Goal: Transaction & Acquisition: Purchase product/service

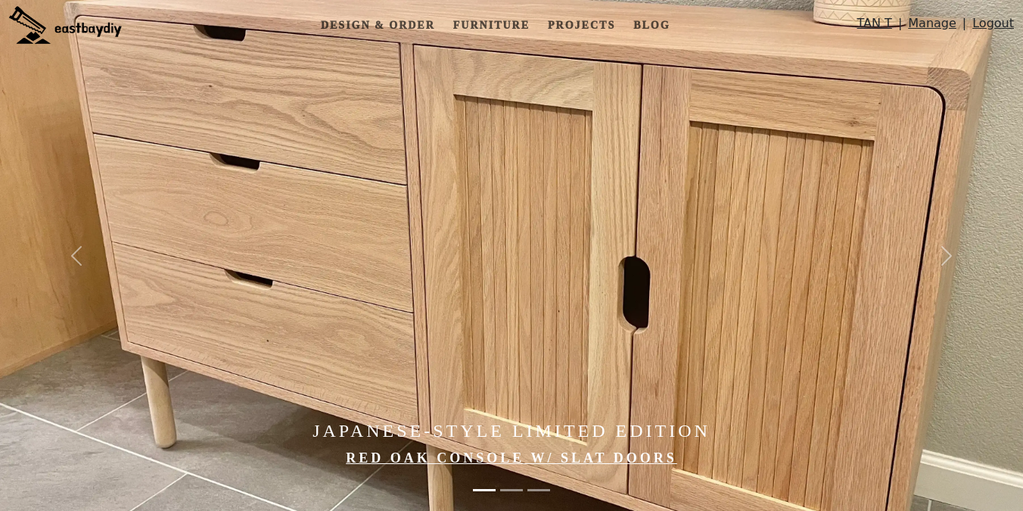
scroll to position [203, 0]
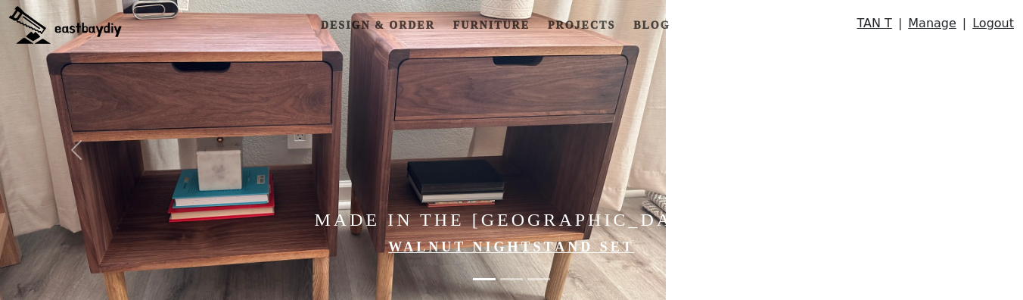
click at [427, 70] on img at bounding box center [333, 150] width 666 height 300
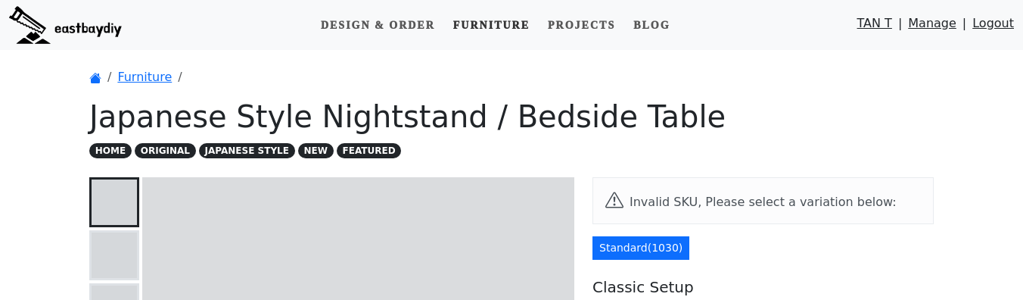
click at [474, 23] on link "Furniture" at bounding box center [491, 25] width 89 height 28
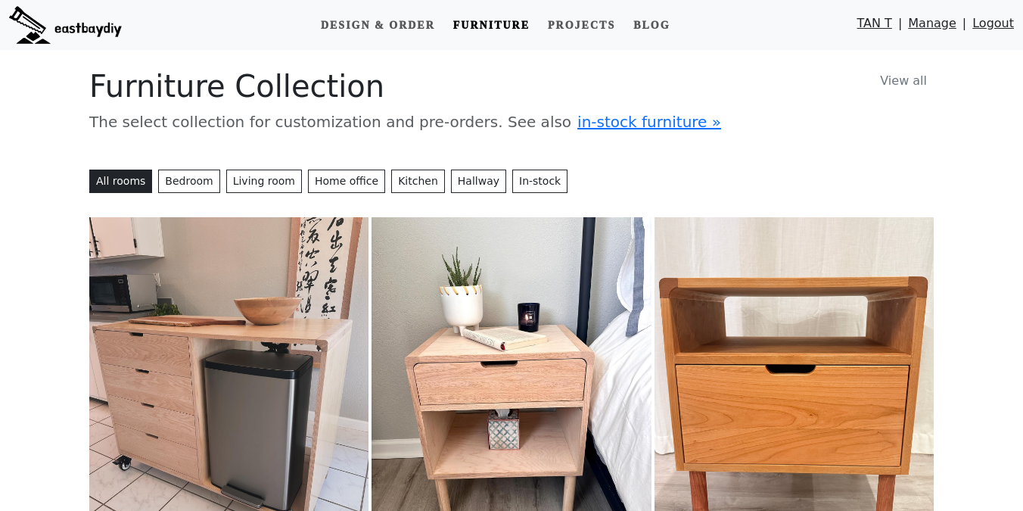
click at [97, 20] on img at bounding box center [65, 25] width 113 height 38
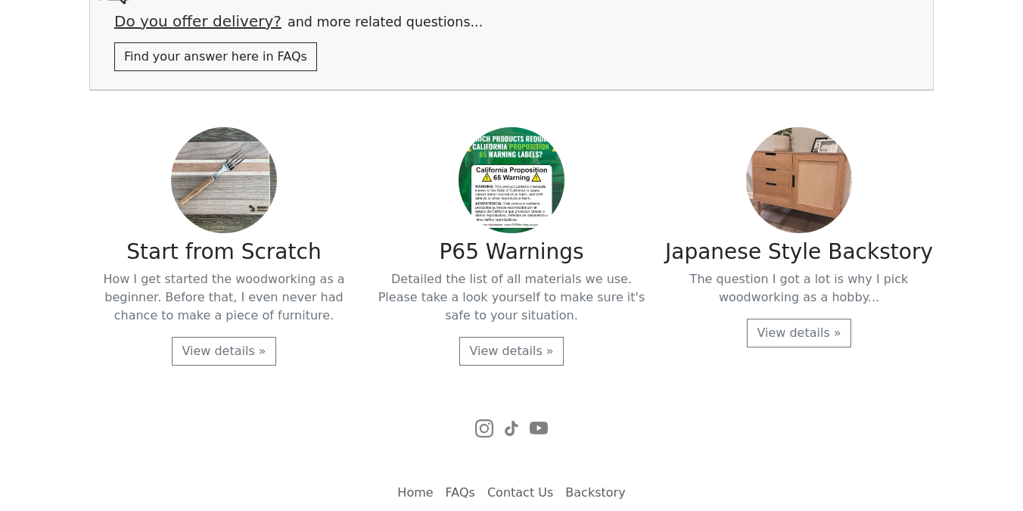
scroll to position [3244, 0]
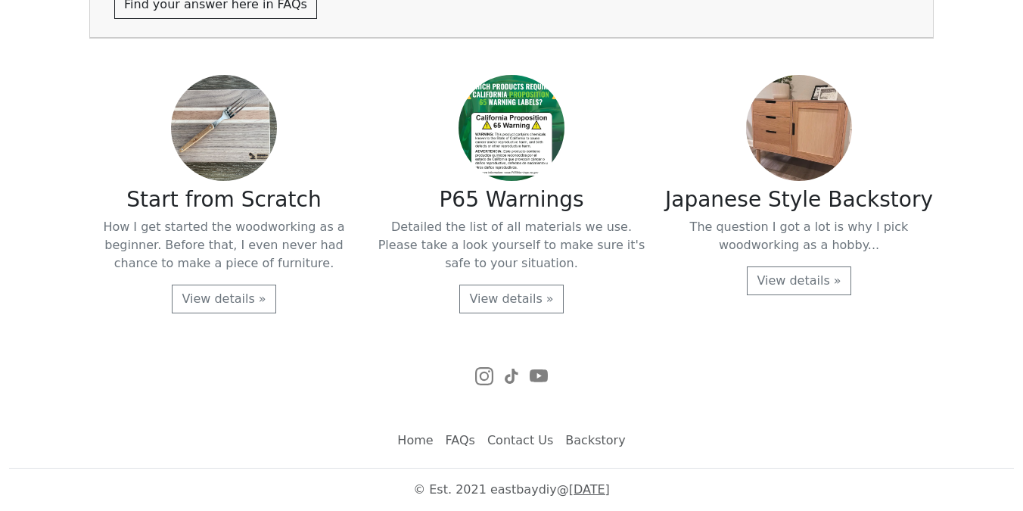
click at [461, 441] on link "FAQs" at bounding box center [460, 440] width 42 height 30
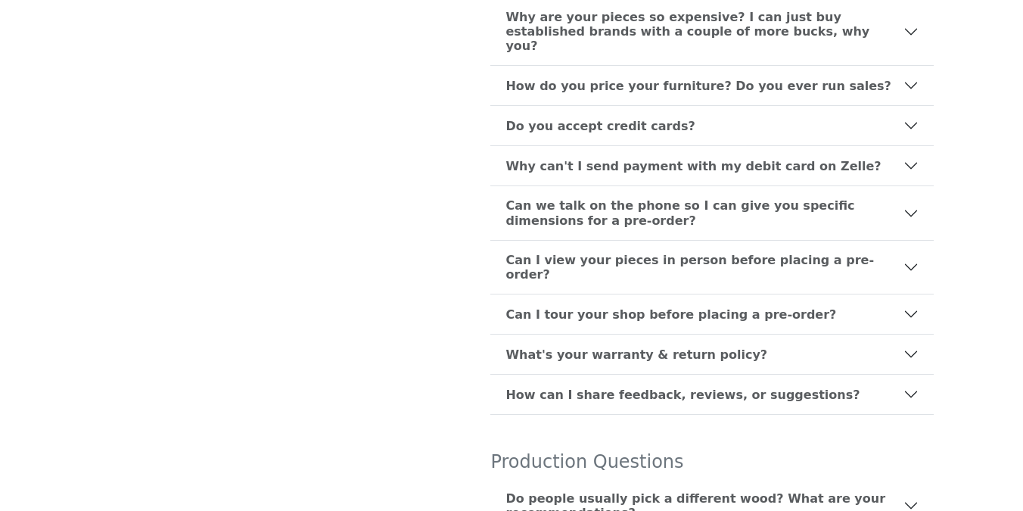
scroll to position [400, 0]
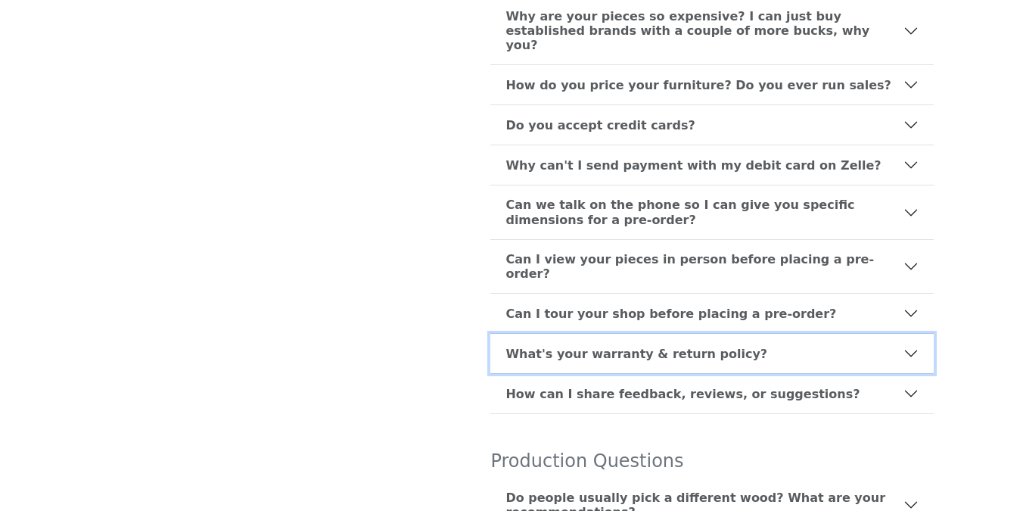
click at [598, 346] on b "What's your warranty & return policy?" at bounding box center [636, 353] width 262 height 14
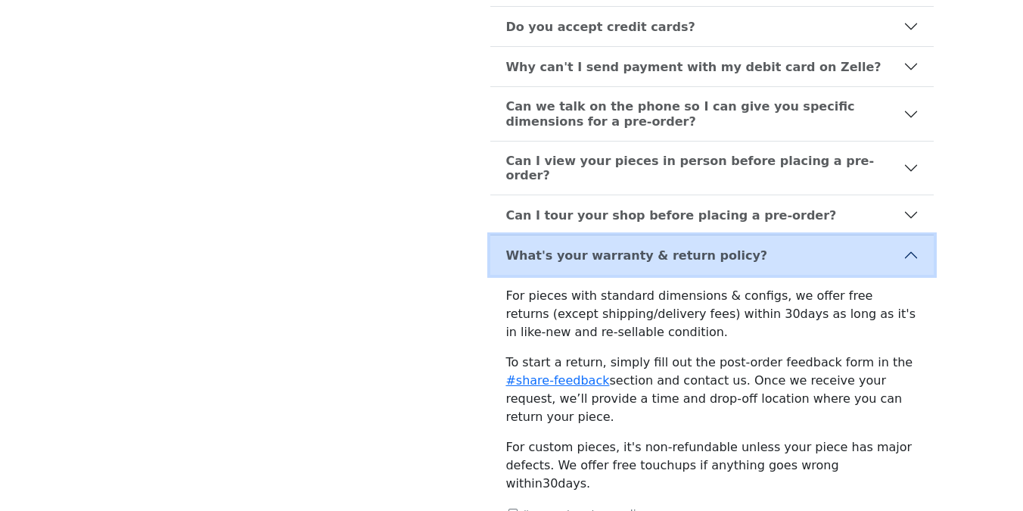
scroll to position [514, 0]
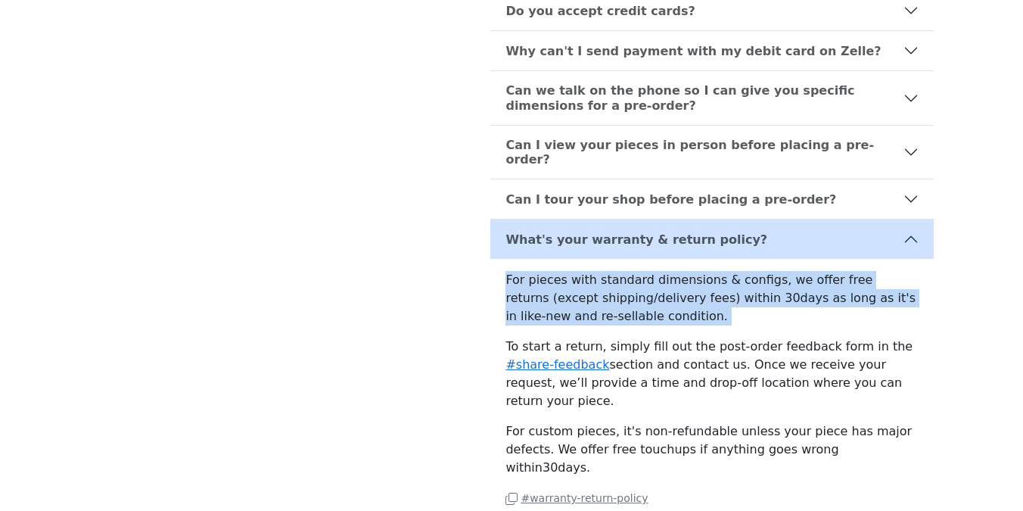
drag, startPoint x: 511, startPoint y: 244, endPoint x: 564, endPoint y: 303, distance: 78.8
click at [564, 303] on div "For pieces with standard dimensions & configs, we offer free returns (except sh…" at bounding box center [711, 395] width 443 height 272
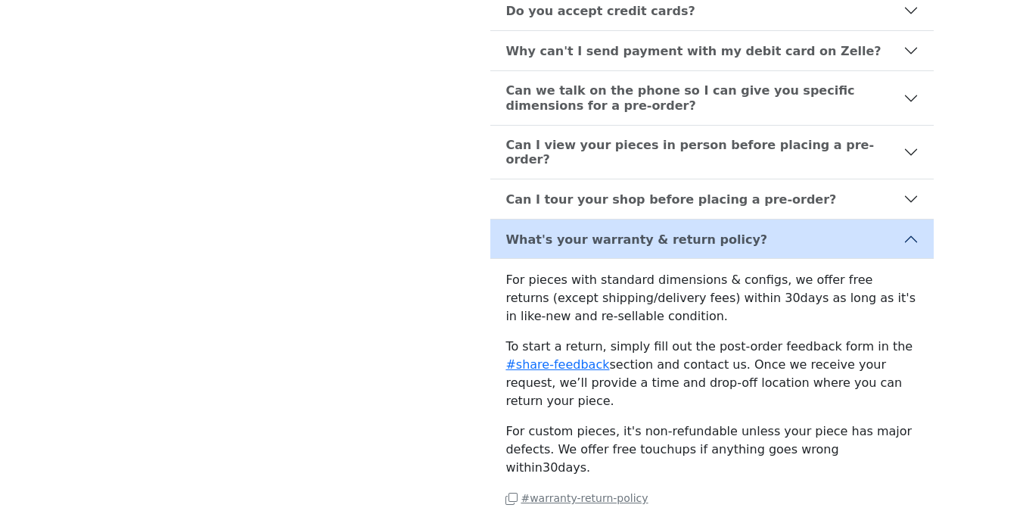
click at [632, 342] on p "To start a return, simply fill out the post-order feedback form in the #share-f…" at bounding box center [711, 373] width 413 height 73
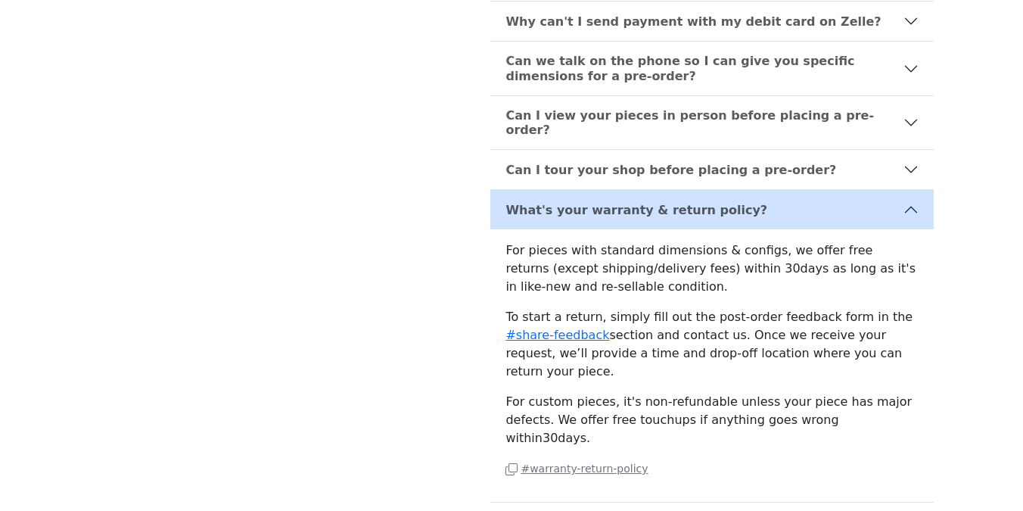
scroll to position [558, 0]
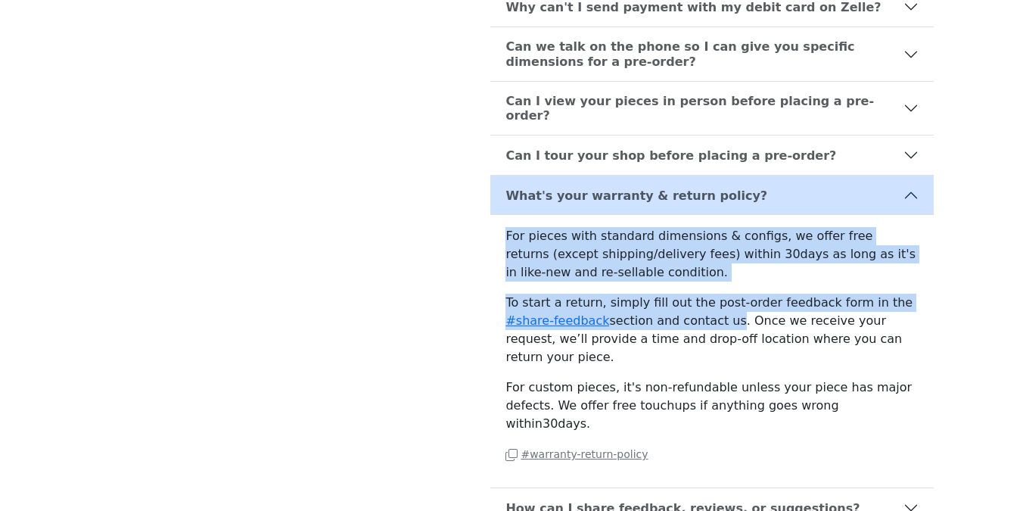
drag, startPoint x: 500, startPoint y: 204, endPoint x: 679, endPoint y: 286, distance: 197.0
click at [679, 286] on div "For pieces with standard dimensions & configs, we offer free returns (except sh…" at bounding box center [711, 351] width 443 height 272
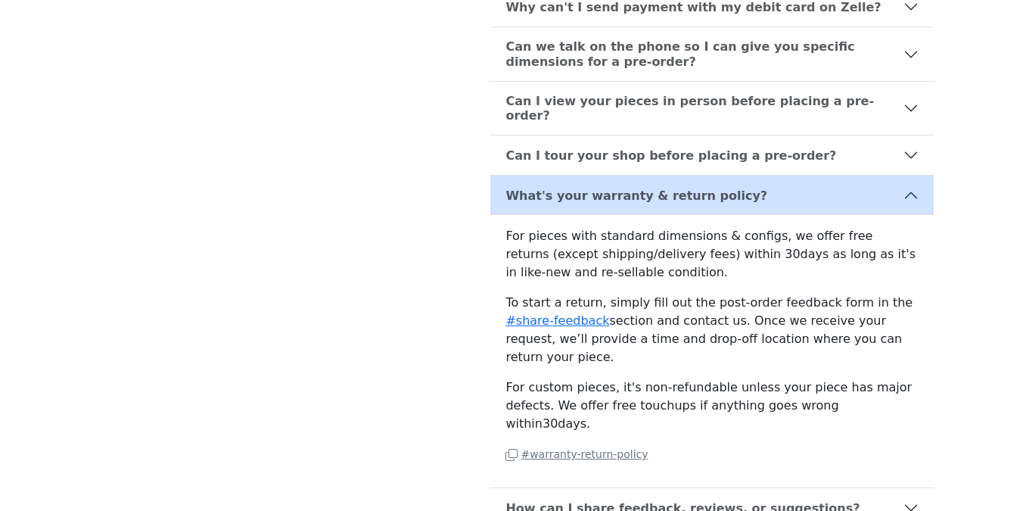
click at [688, 254] on div "For pieces with standard dimensions & configs, we offer free returns (except sh…" at bounding box center [711, 351] width 443 height 272
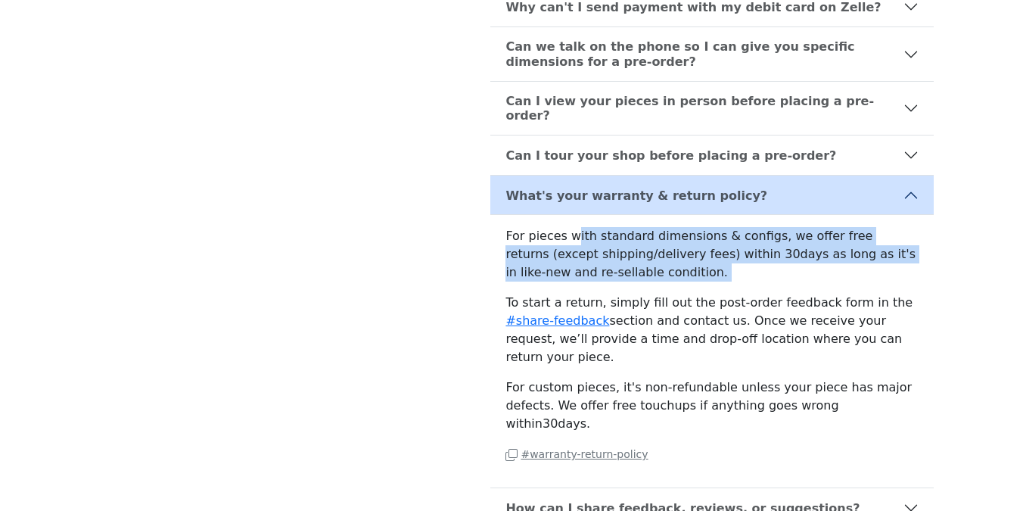
drag, startPoint x: 753, startPoint y: 260, endPoint x: 571, endPoint y: 201, distance: 190.9
click at [571, 215] on div "For pieces with standard dimensions & configs, we offer free returns (except sh…" at bounding box center [711, 351] width 443 height 272
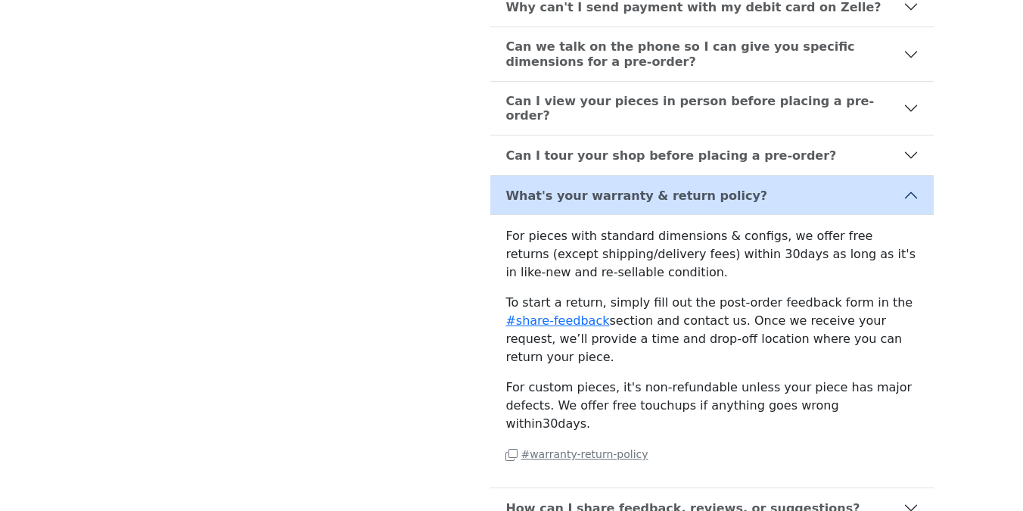
click at [496, 215] on div "For pieces with standard dimensions & configs, we offer free returns (except sh…" at bounding box center [711, 351] width 443 height 272
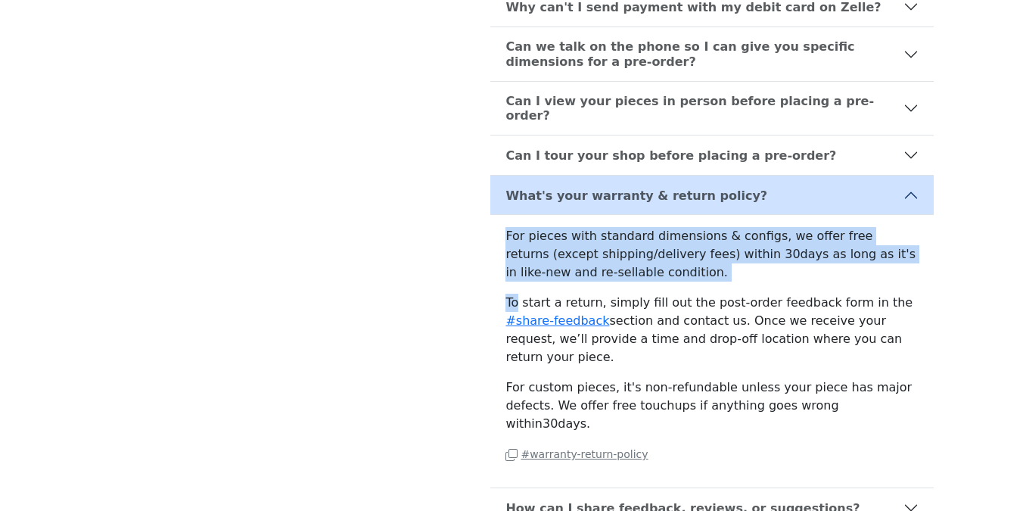
drag, startPoint x: 496, startPoint y: 200, endPoint x: 604, endPoint y: 257, distance: 122.1
click at [604, 257] on div "For pieces with standard dimensions & configs, we offer free returns (except sh…" at bounding box center [711, 351] width 443 height 272
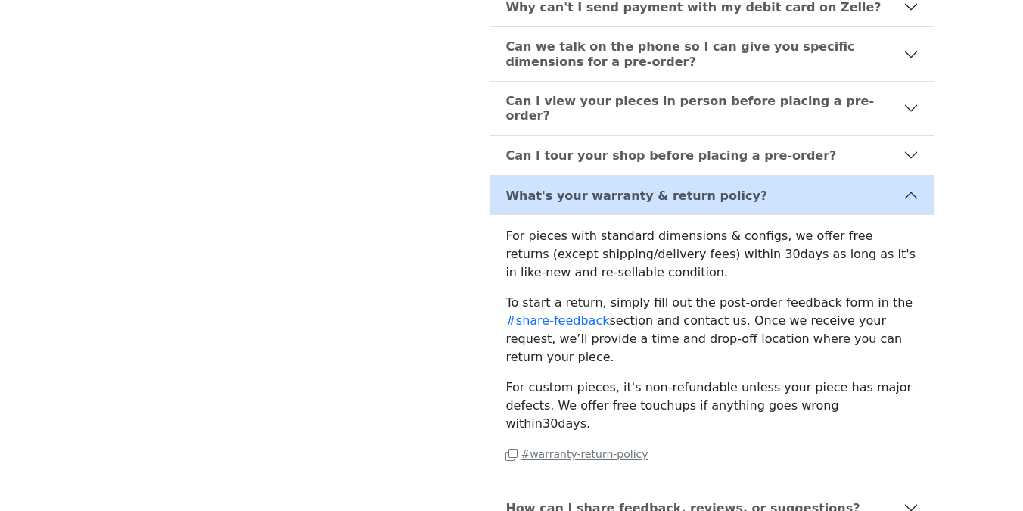
click at [679, 293] on p "To start a return, simply fill out the post-order feedback form in the #share-f…" at bounding box center [711, 329] width 413 height 73
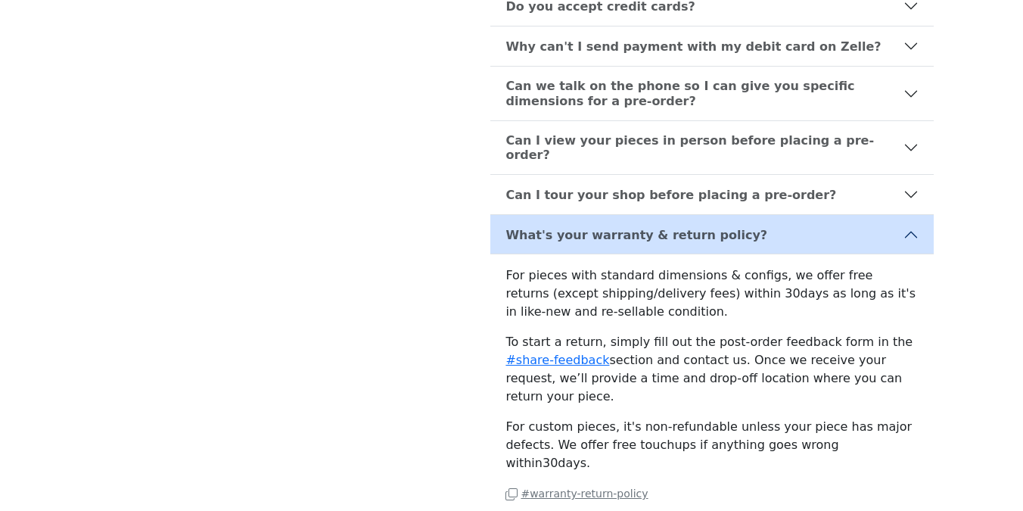
drag, startPoint x: 719, startPoint y: 263, endPoint x: 762, endPoint y: 278, distance: 44.7
click at [762, 278] on p "For pieces with standard dimensions & configs, we offer free returns (except sh…" at bounding box center [711, 293] width 413 height 54
click at [734, 303] on div "For pieces with standard dimensions & configs, we offer free returns (except sh…" at bounding box center [711, 390] width 443 height 272
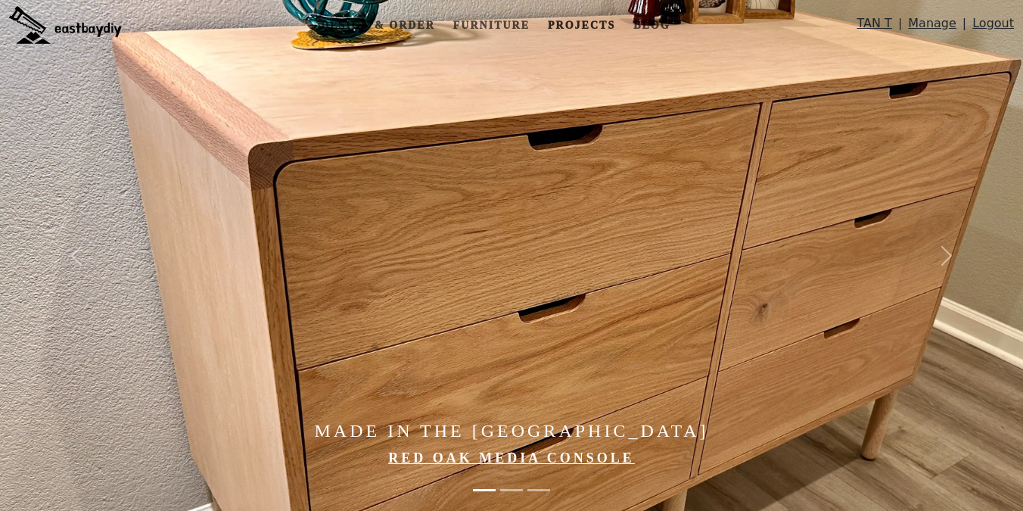
click at [582, 17] on link "Projects" at bounding box center [581, 25] width 79 height 28
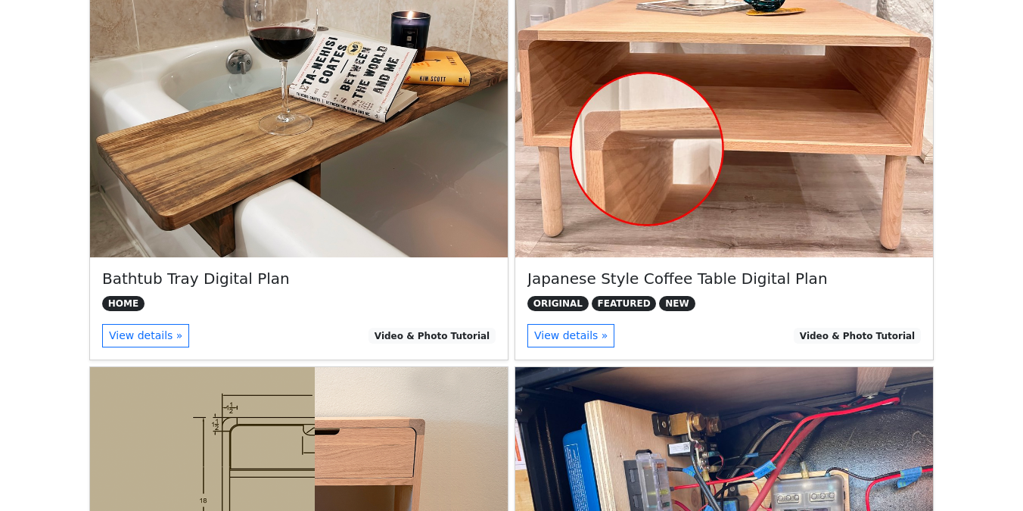
scroll to position [421, 0]
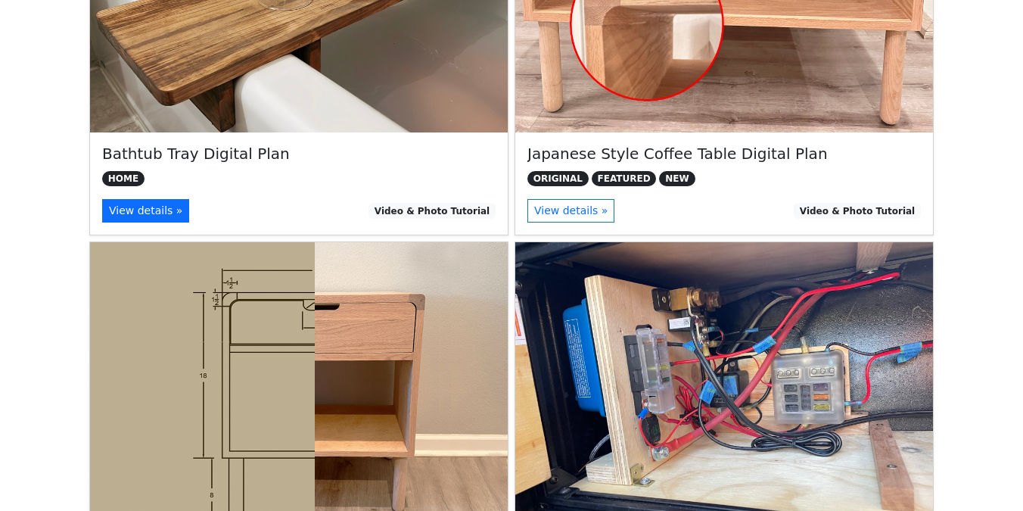
click at [156, 200] on link "View details »" at bounding box center [145, 210] width 87 height 23
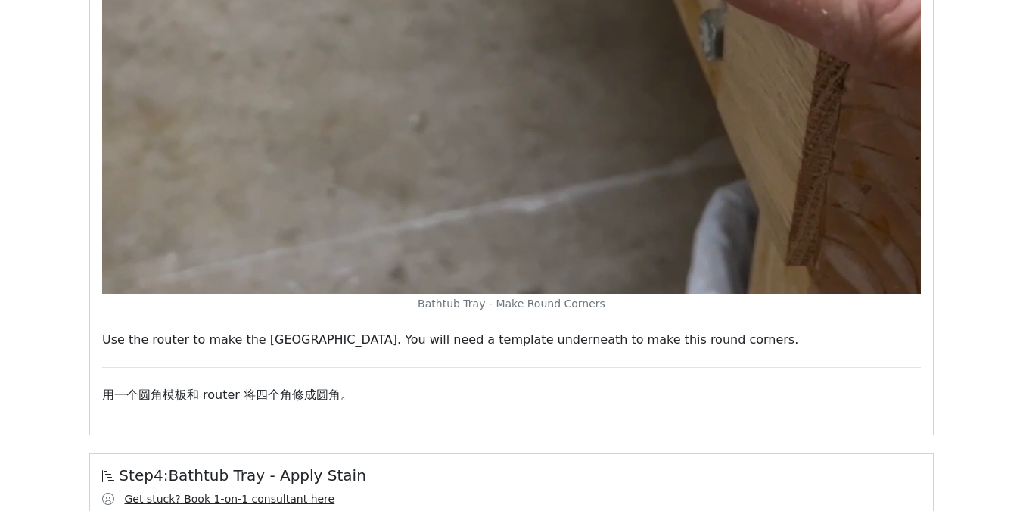
scroll to position [4131, 0]
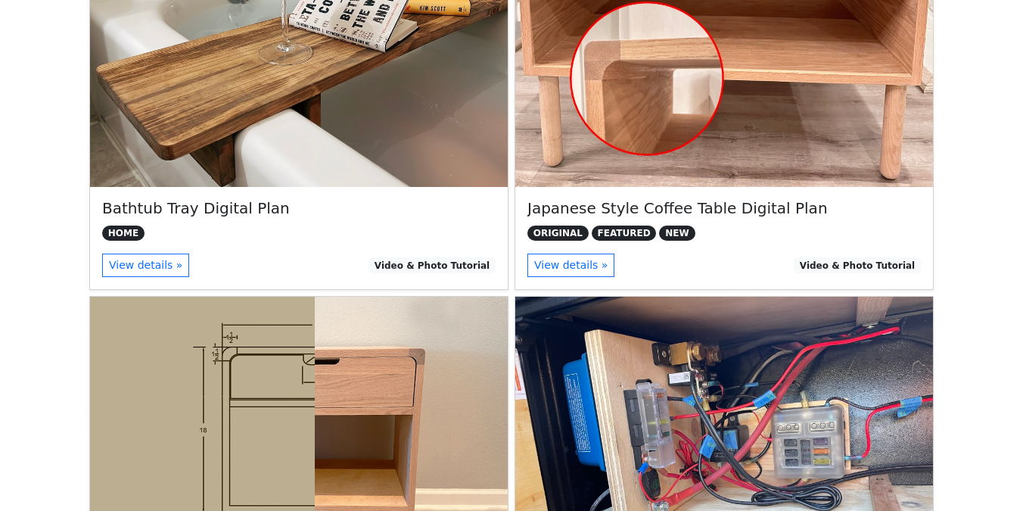
scroll to position [390, 0]
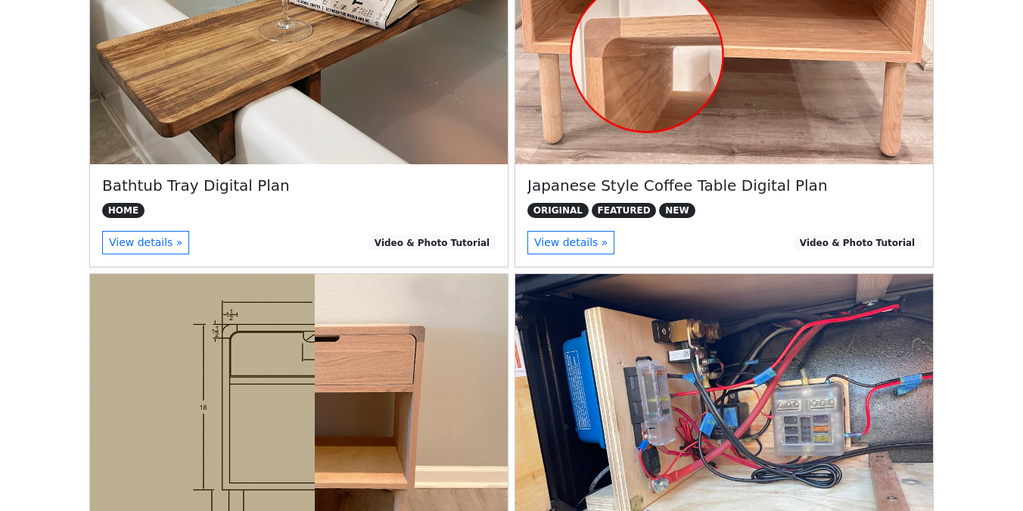
click at [569, 257] on div "Japanese Style Coffee Table Digital Plan ORIGINAL FEATURED NEW View details » V…" at bounding box center [724, 215] width 418 height 102
click at [577, 244] on link "View details »" at bounding box center [570, 242] width 87 height 23
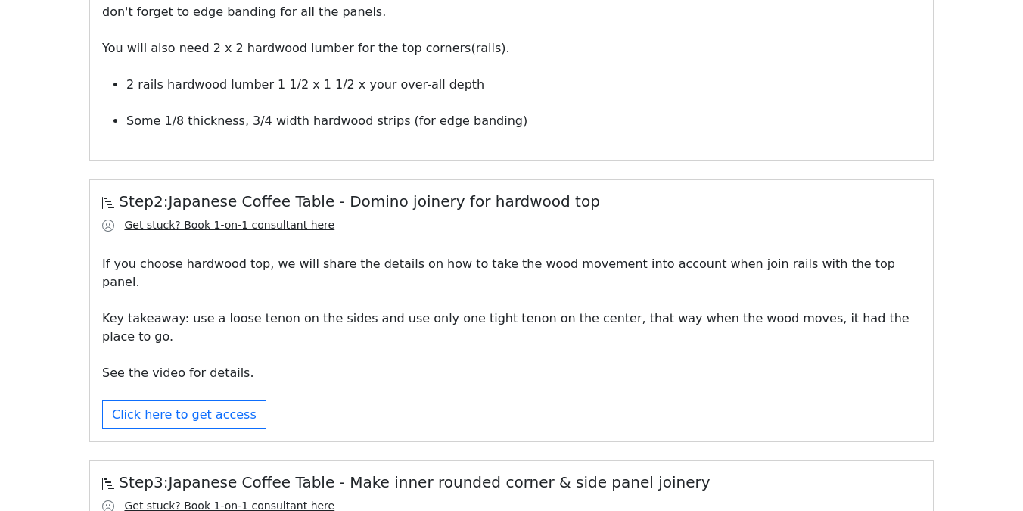
scroll to position [2479, 0]
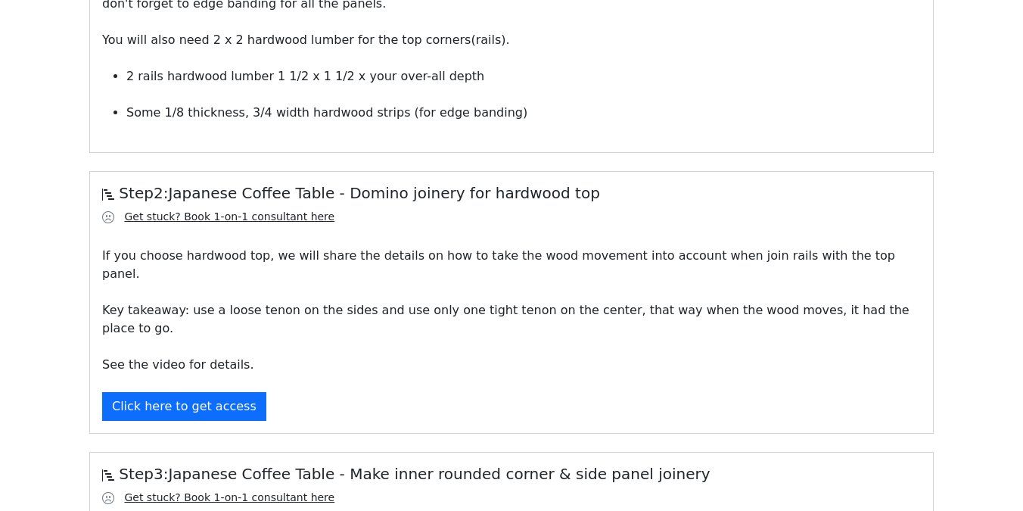
click at [198, 392] on button "Click here to get access" at bounding box center [184, 406] width 164 height 29
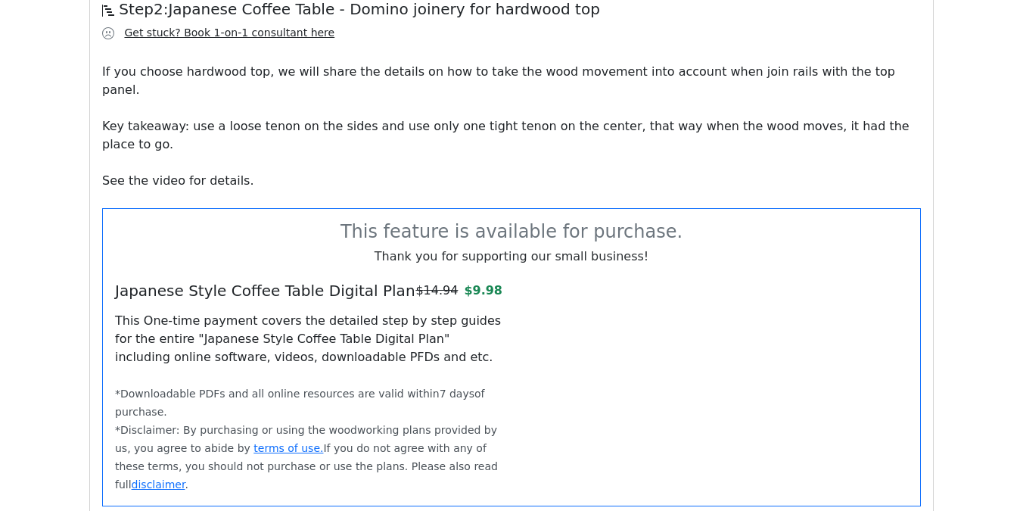
scroll to position [2669, 0]
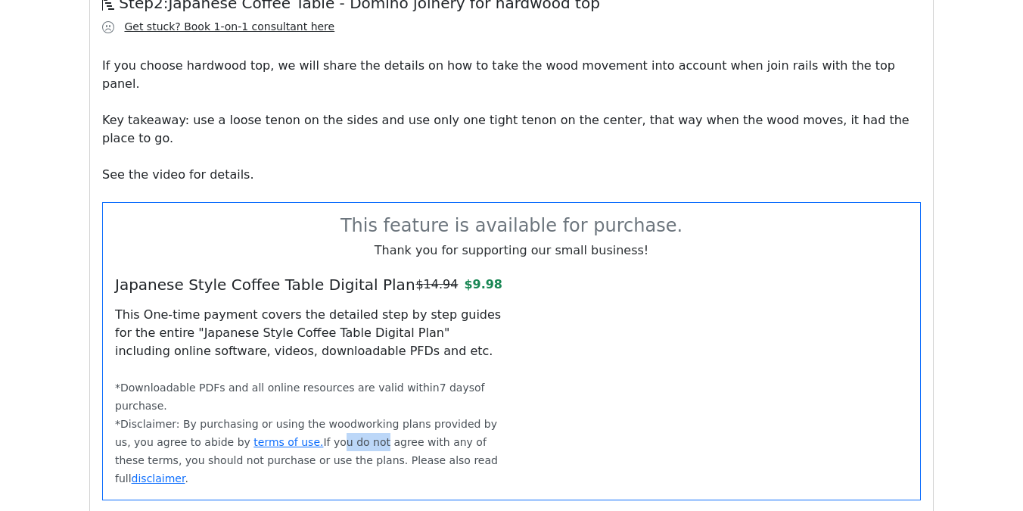
drag, startPoint x: 305, startPoint y: 390, endPoint x: 346, endPoint y: 394, distance: 41.1
click at [346, 418] on small "*Disclaimer: By purchasing or using the woodworking plans provided by us, you a…" at bounding box center [306, 451] width 383 height 67
click at [361, 319] on div "Japanese Style Coffee Table Digital Plan $ 14.94 $ 9.98 This One-time payment c…" at bounding box center [308, 381] width 405 height 212
click at [253, 436] on link "terms of use." at bounding box center [288, 442] width 70 height 12
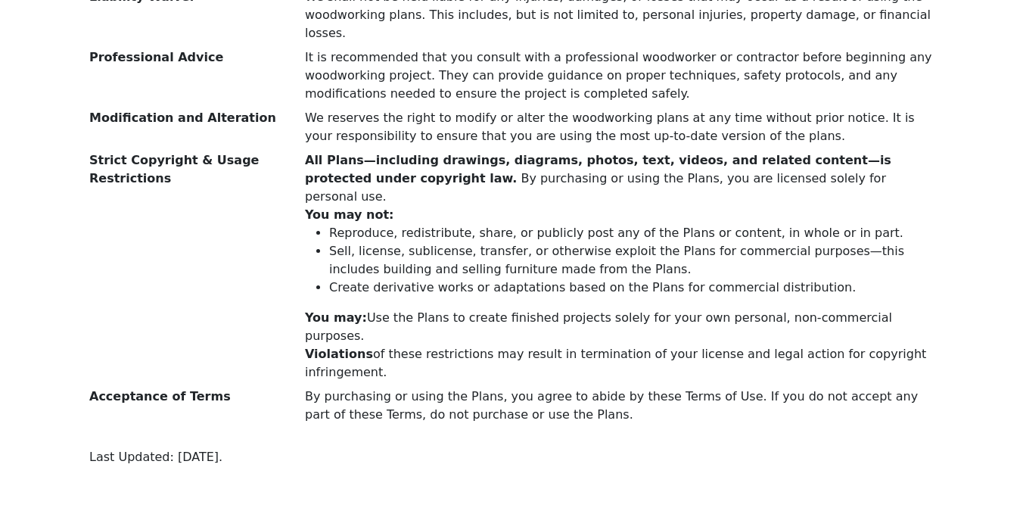
scroll to position [345, 0]
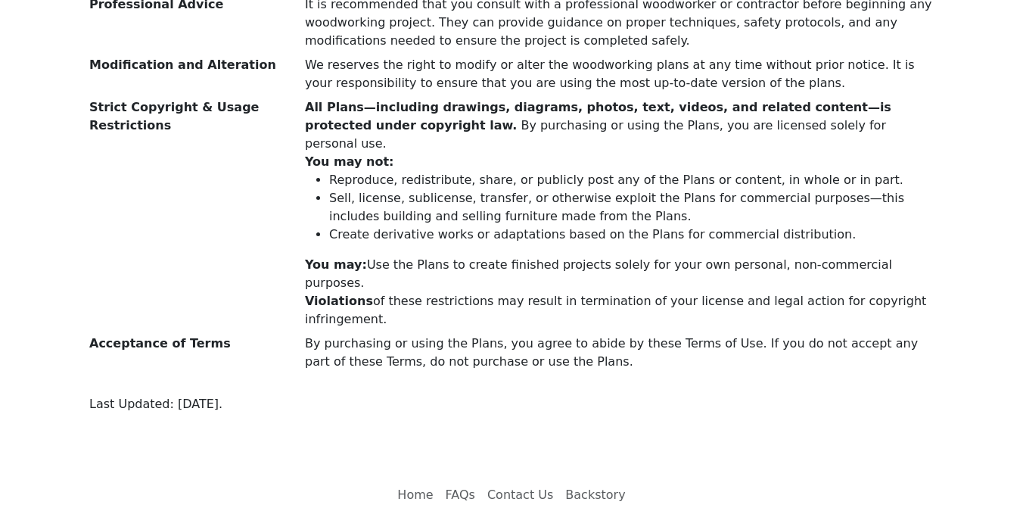
drag, startPoint x: 234, startPoint y: 362, endPoint x: 234, endPoint y: 193, distance: 169.4
click at [234, 193] on div "Terms of Use for eastbaydiy By purchasing and using the digital DIY project woo…" at bounding box center [511, 74] width 862 height 738
click at [283, 334] on dt "Acceptance of Terms" at bounding box center [188, 355] width 216 height 42
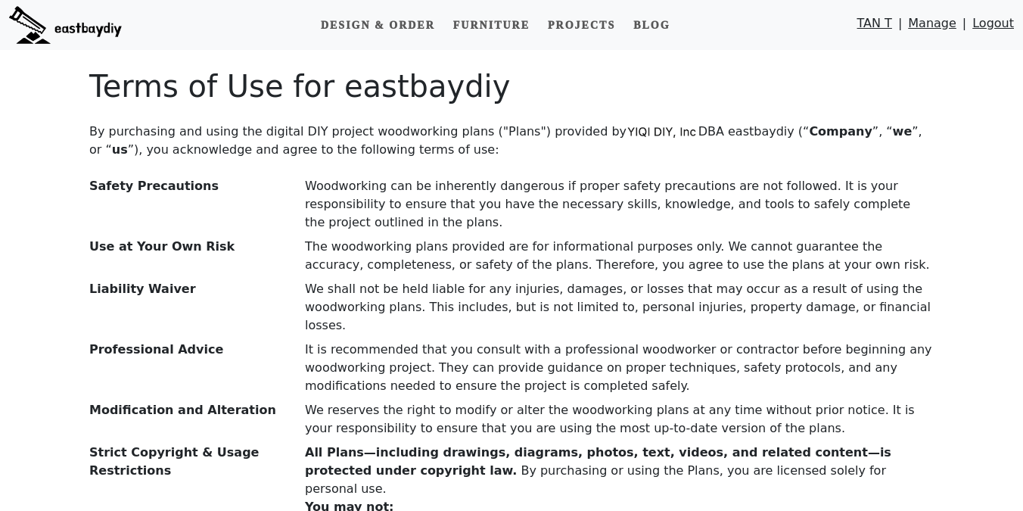
click at [300, 76] on h2 "Terms of Use for eastbaydiy" at bounding box center [511, 86] width 844 height 36
click at [493, 33] on link "Furniture" at bounding box center [491, 25] width 89 height 28
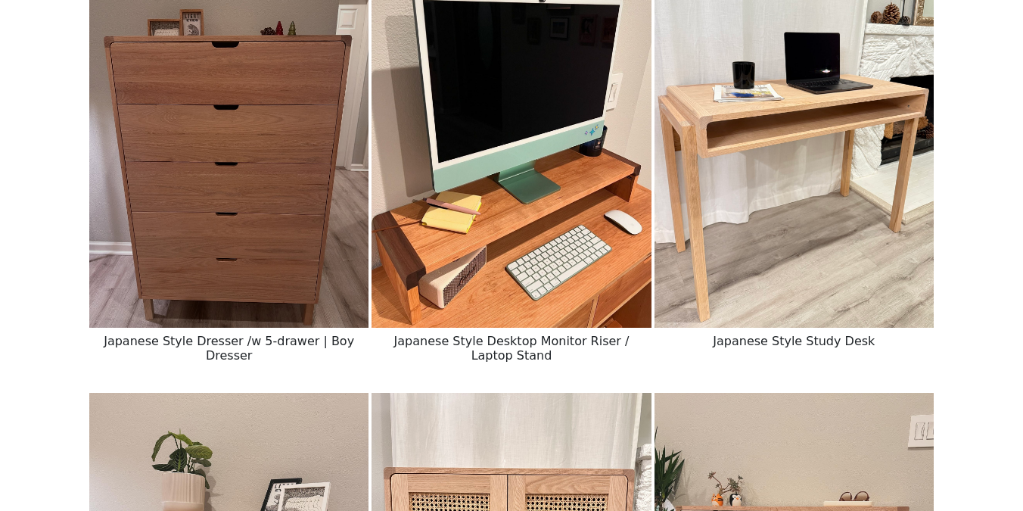
scroll to position [615, 0]
